Goal: Information Seeking & Learning: Understand process/instructions

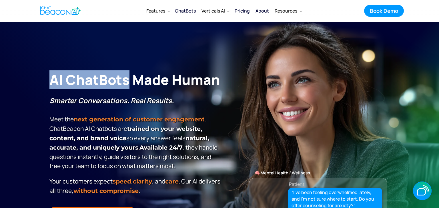
drag, startPoint x: 51, startPoint y: 81, endPoint x: 129, endPoint y: 82, distance: 78.0
click at [129, 82] on h1 "AI ChatBots Made Human" at bounding box center [135, 80] width 173 height 18
copy h1 "AI ChatBots"
click at [204, 95] on div "AI ChatBots Made Human Smarter Conversations. Real Results. Meet the next gener…" at bounding box center [135, 147] width 173 height 158
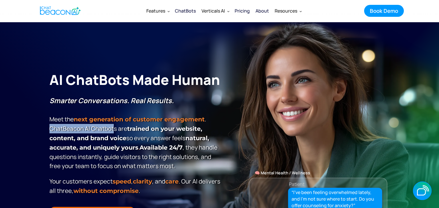
drag, startPoint x: 50, startPoint y: 128, endPoint x: 114, endPoint y: 130, distance: 64.0
click at [114, 130] on p "Smarter Conversations. Real Results. Meet the next generation of customer engag…" at bounding box center [135, 133] width 173 height 75
copy p "ChatBeacon Al Chatbot"
click at [201, 82] on h1 "AI ChatBots Made Human" at bounding box center [135, 80] width 173 height 18
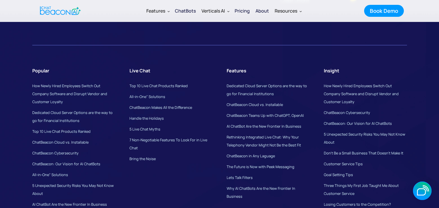
scroll to position [4283, 0]
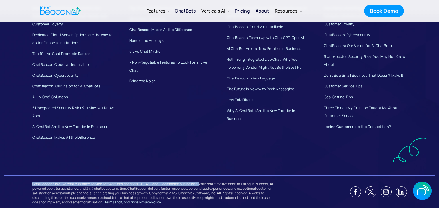
drag, startPoint x: 33, startPoint y: 185, endPoint x: 200, endPoint y: 187, distance: 167.3
click at [200, 187] on div "ChatBeacon® is a live chat customer service software designed for B2B, B2C, and…" at bounding box center [153, 192] width 243 height 26
copy div "ChatBeacon® is a live chat customer service software designed for B2B, B2C, and…"
click at [142, 153] on div "Popular How Newly Hired Employees Switch Out Company Software and Disrupt Vendo…" at bounding box center [219, 70] width 374 height 200
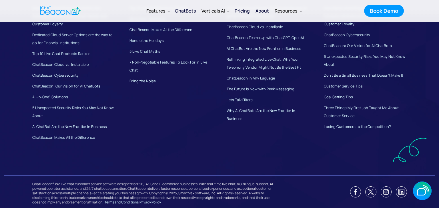
click at [138, 202] on span "Terms and Conditions" at bounding box center [122, 202] width 34 height 5
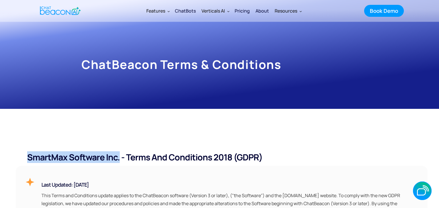
drag, startPoint x: 28, startPoint y: 156, endPoint x: 118, endPoint y: 154, distance: 90.5
click at [118, 154] on h4 "SmartMax Software Inc. - Terms and Conditions 2018 (GDPR)" at bounding box center [221, 157] width 411 height 11
copy h4 "SmartMax Software Inc."
